Goal: Communication & Community: Connect with others

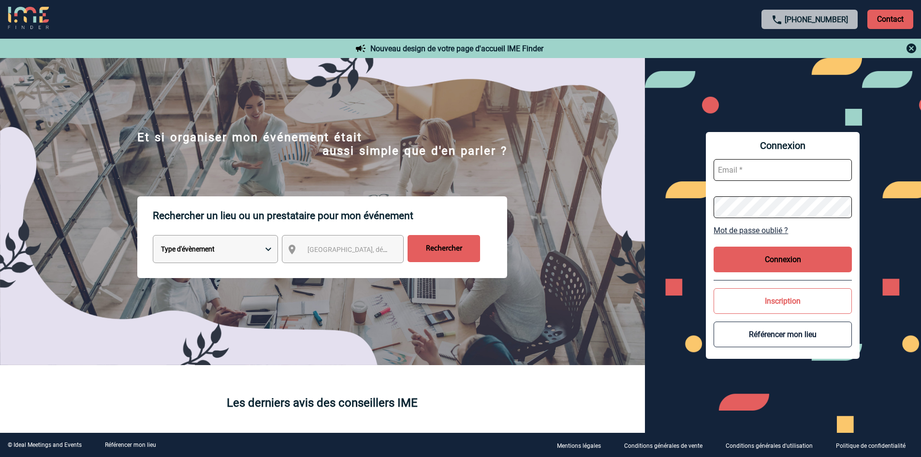
type input "[EMAIL_ADDRESS][DOMAIN_NAME]"
click at [805, 252] on button "Connexion" at bounding box center [783, 260] width 138 height 26
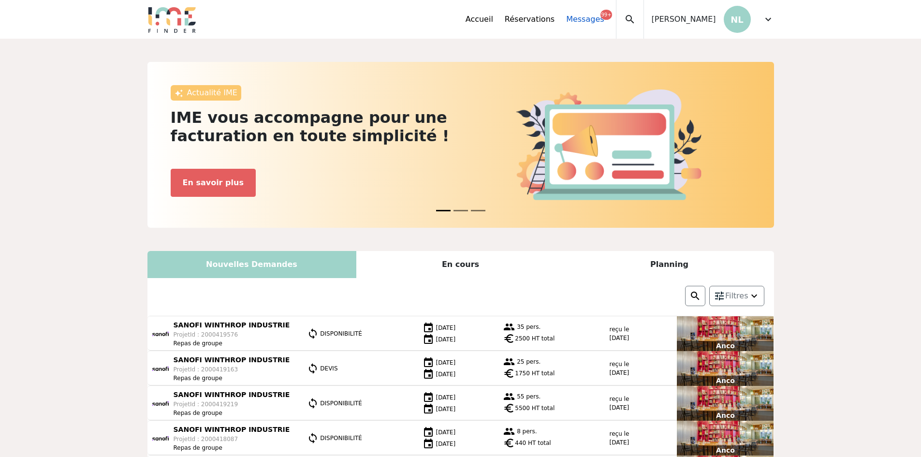
click at [599, 18] on link "Messages 99+" at bounding box center [585, 20] width 38 height 12
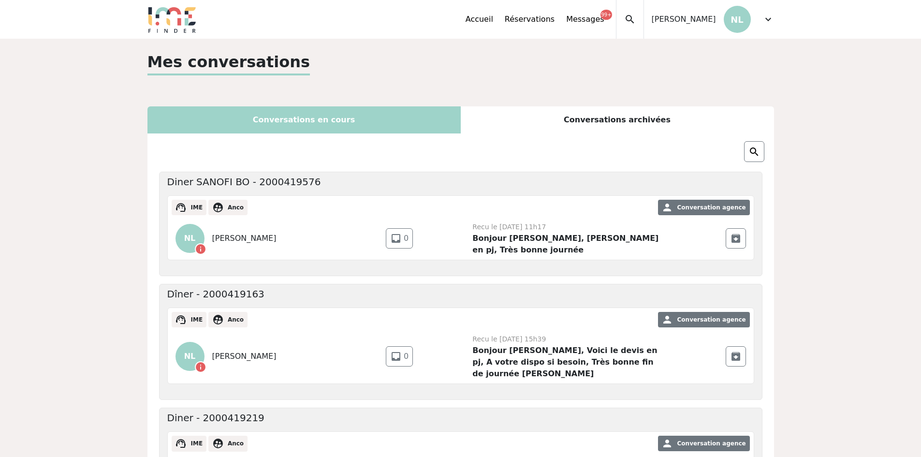
drag, startPoint x: 0, startPoint y: 0, endPoint x: 508, endPoint y: 62, distance: 511.4
click at [508, 62] on div "Mes conversations" at bounding box center [460, 66] width 627 height 33
